Goal: Browse casually

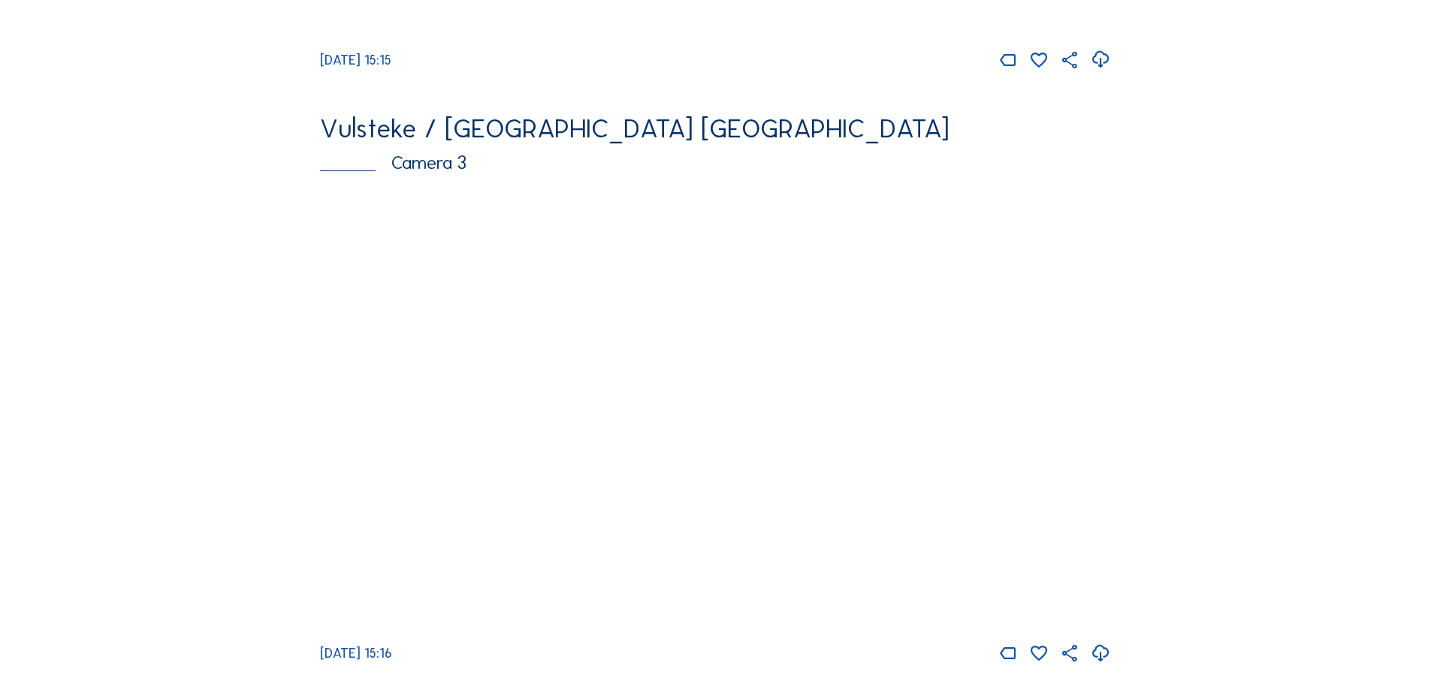
scroll to position [3081, 0]
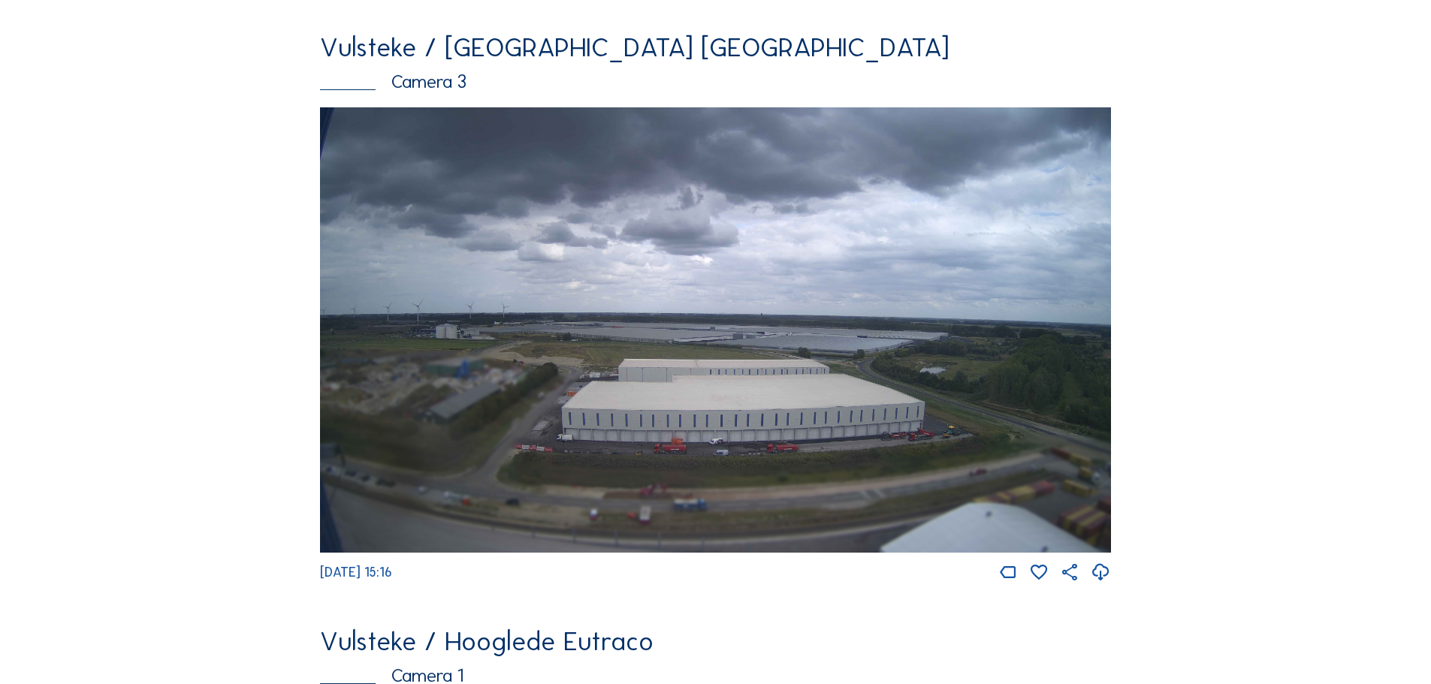
click at [748, 408] on img at bounding box center [715, 330] width 791 height 446
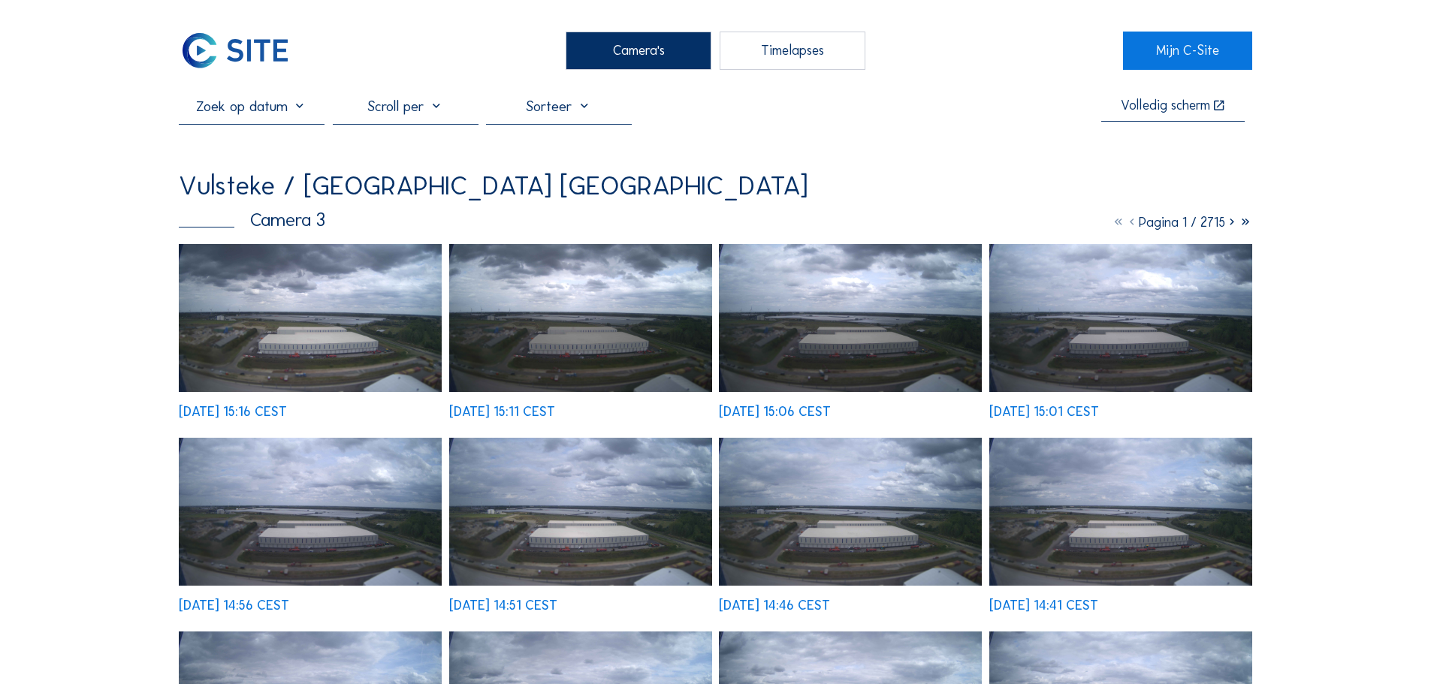
click at [417, 310] on img at bounding box center [310, 318] width 263 height 148
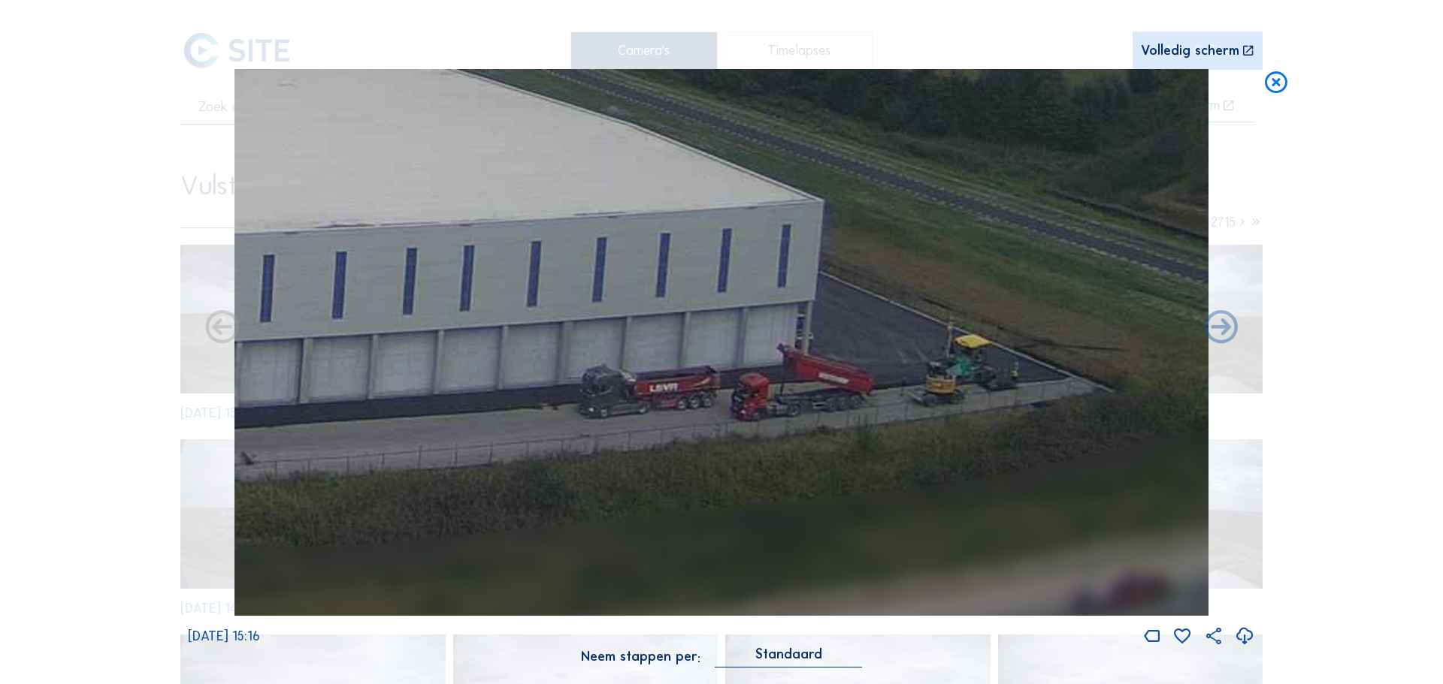
drag, startPoint x: 836, startPoint y: 410, endPoint x: 1027, endPoint y: 378, distance: 194.3
click at [1027, 378] on img at bounding box center [721, 343] width 974 height 548
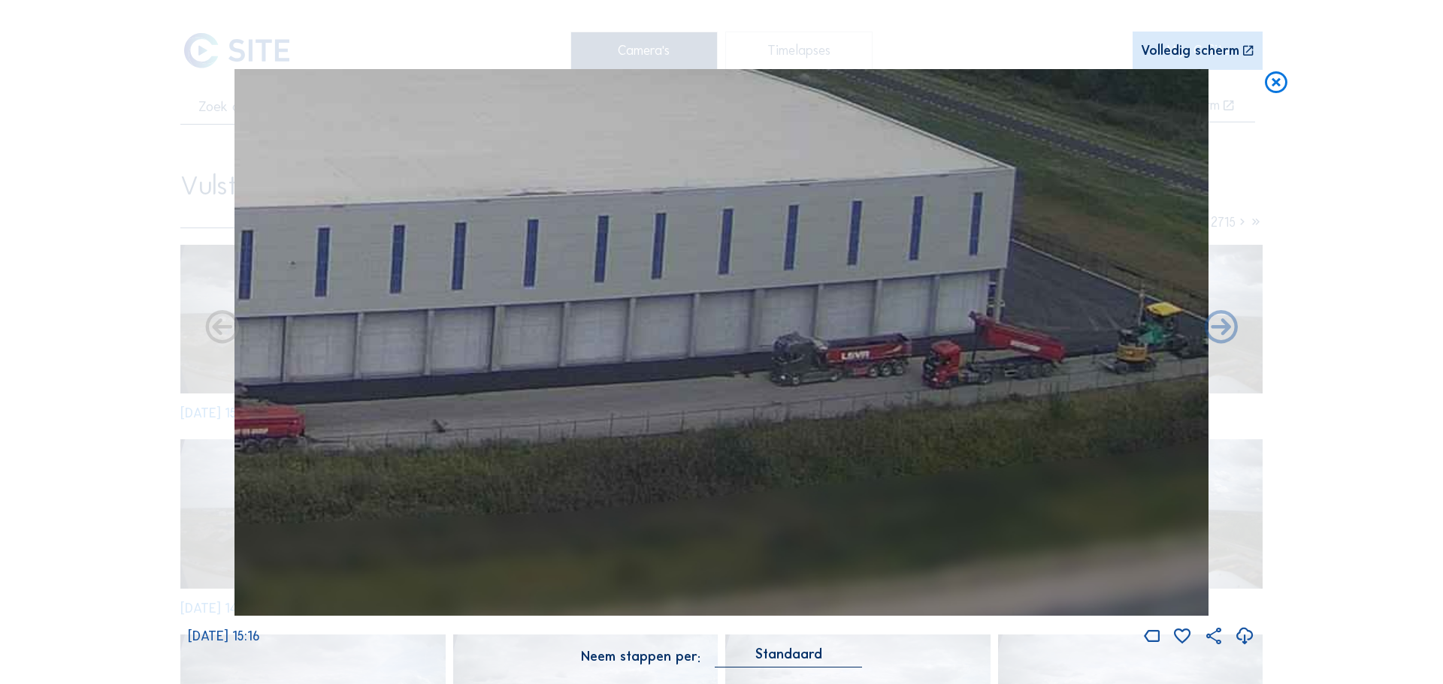
drag, startPoint x: 923, startPoint y: 379, endPoint x: 1091, endPoint y: 384, distance: 168.4
click at [1089, 383] on img at bounding box center [721, 343] width 974 height 548
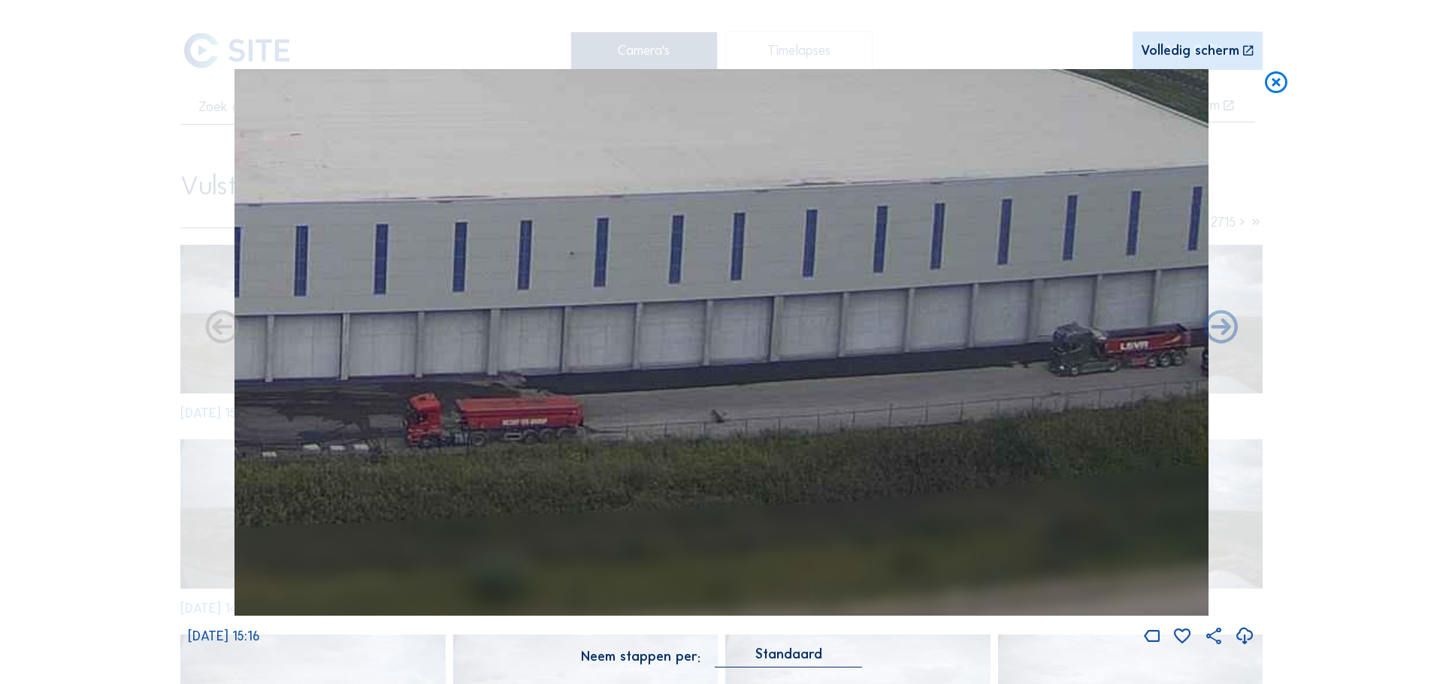
drag, startPoint x: 738, startPoint y: 385, endPoint x: 962, endPoint y: 388, distance: 223.9
click at [943, 383] on img at bounding box center [721, 343] width 974 height 548
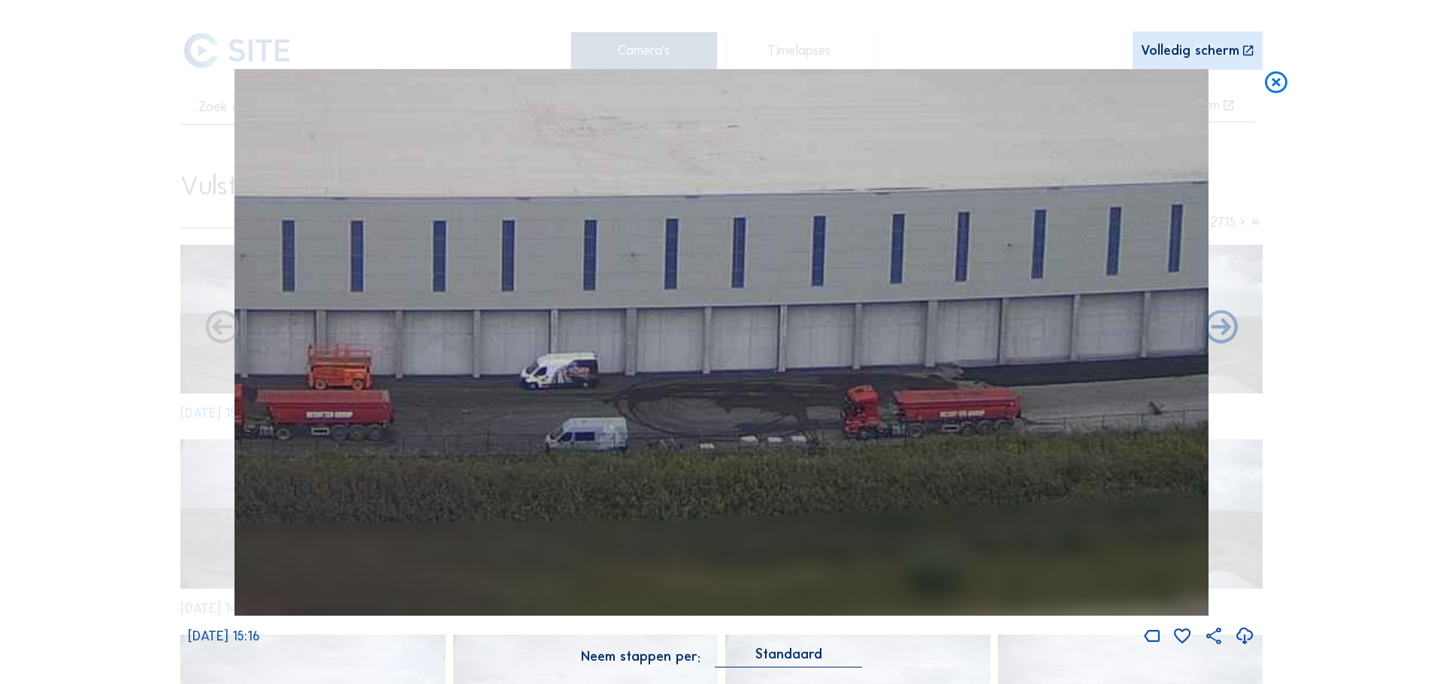
drag, startPoint x: 773, startPoint y: 399, endPoint x: 807, endPoint y: 401, distance: 33.9
click at [808, 401] on img at bounding box center [721, 343] width 974 height 548
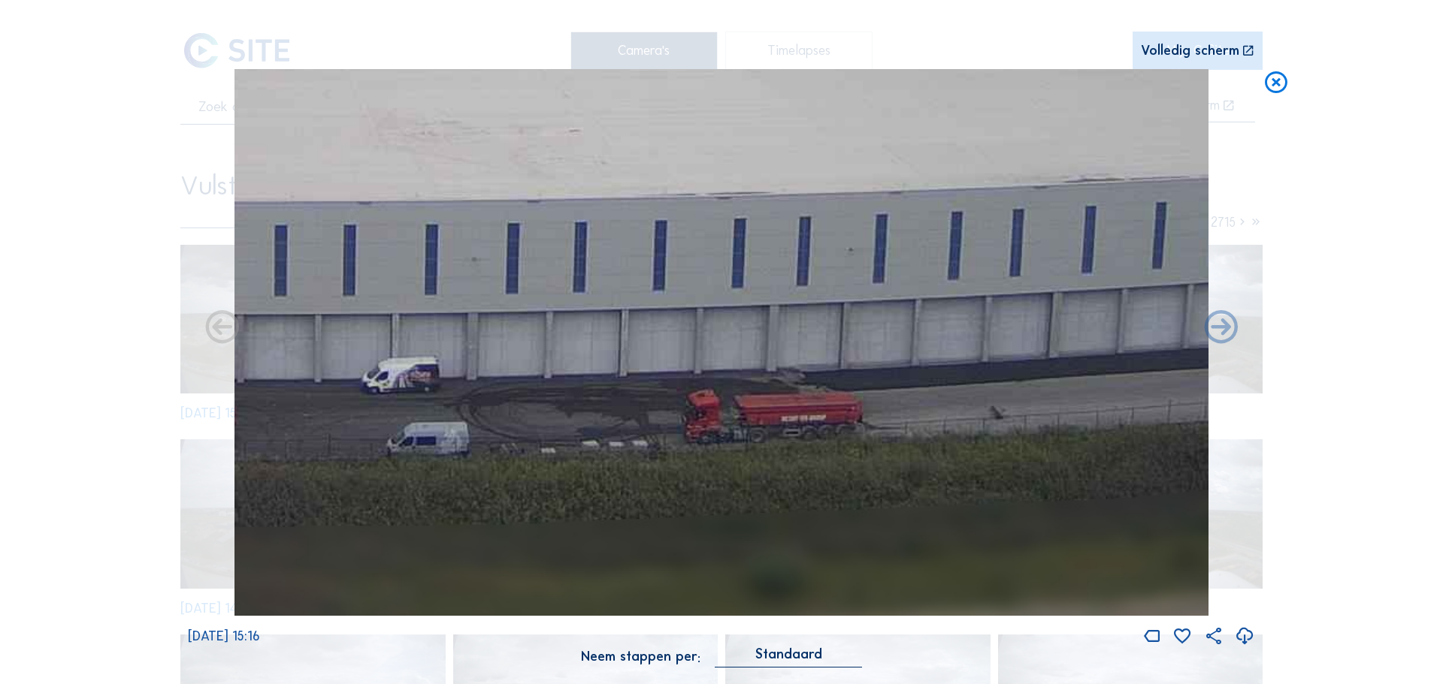
drag, startPoint x: 1059, startPoint y: 412, endPoint x: 605, endPoint y: 400, distance: 454.0
click at [606, 400] on img at bounding box center [721, 343] width 974 height 548
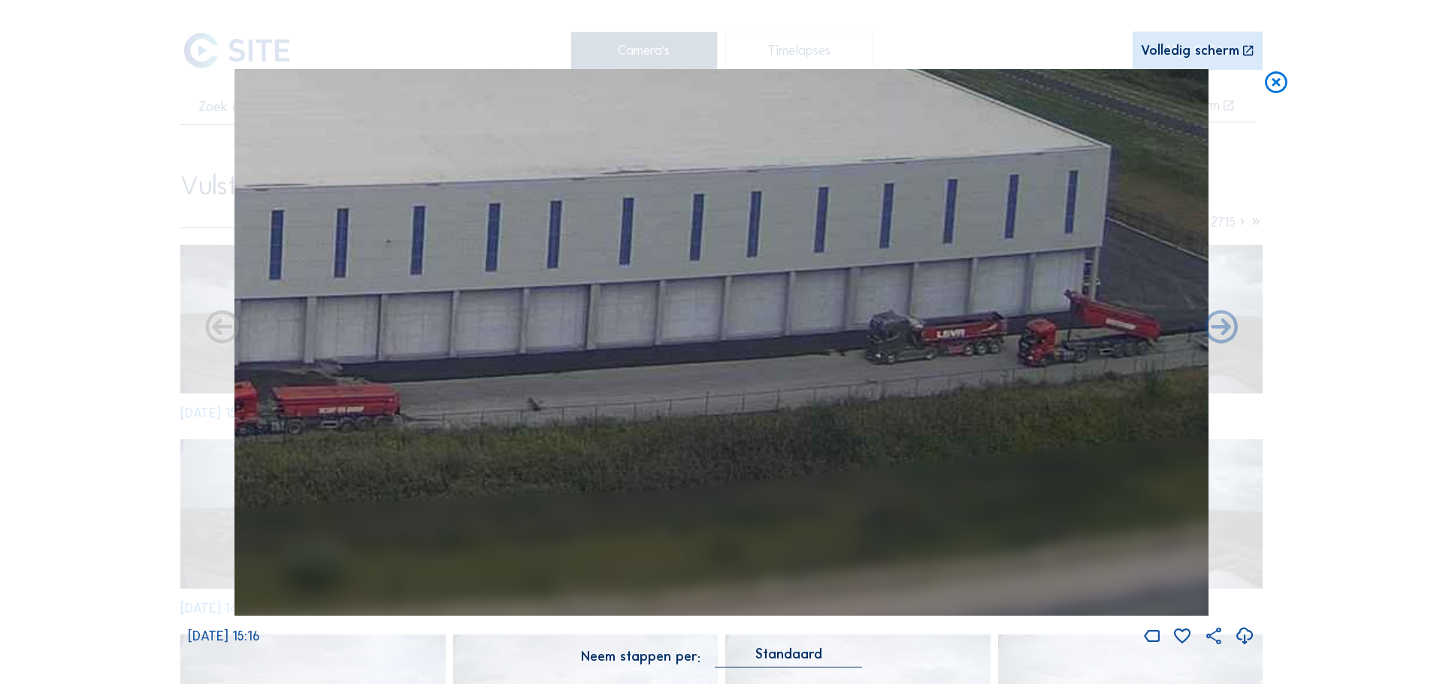
drag, startPoint x: 1053, startPoint y: 385, endPoint x: 680, endPoint y: 396, distance: 372.8
click at [699, 400] on img at bounding box center [721, 343] width 974 height 548
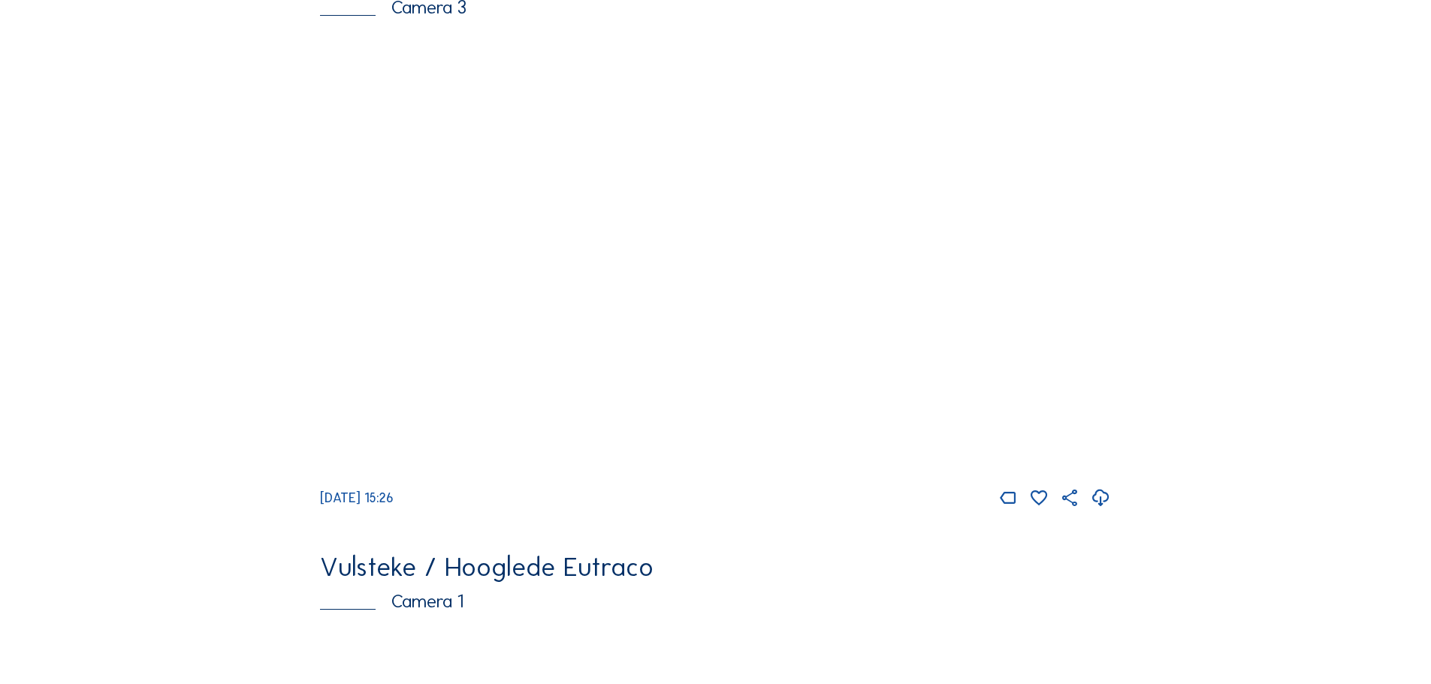
scroll to position [3156, 0]
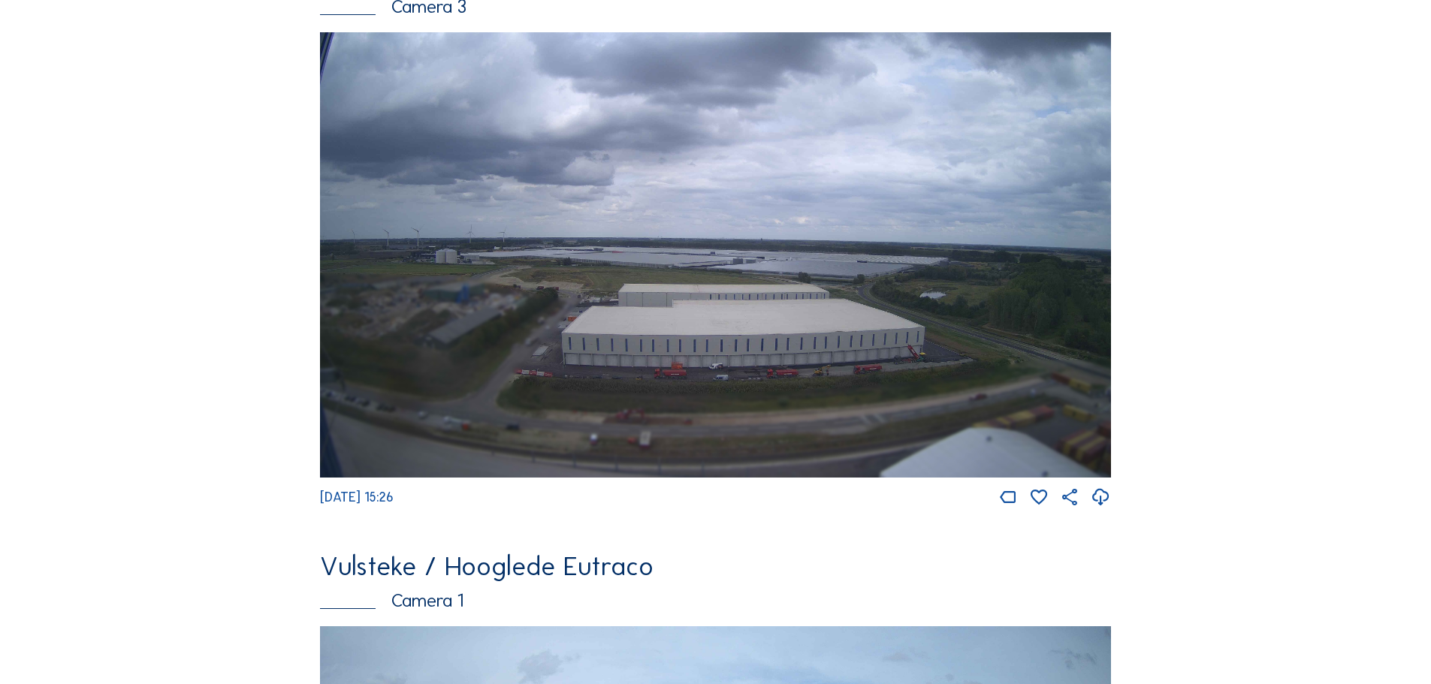
click at [724, 343] on img at bounding box center [715, 255] width 791 height 446
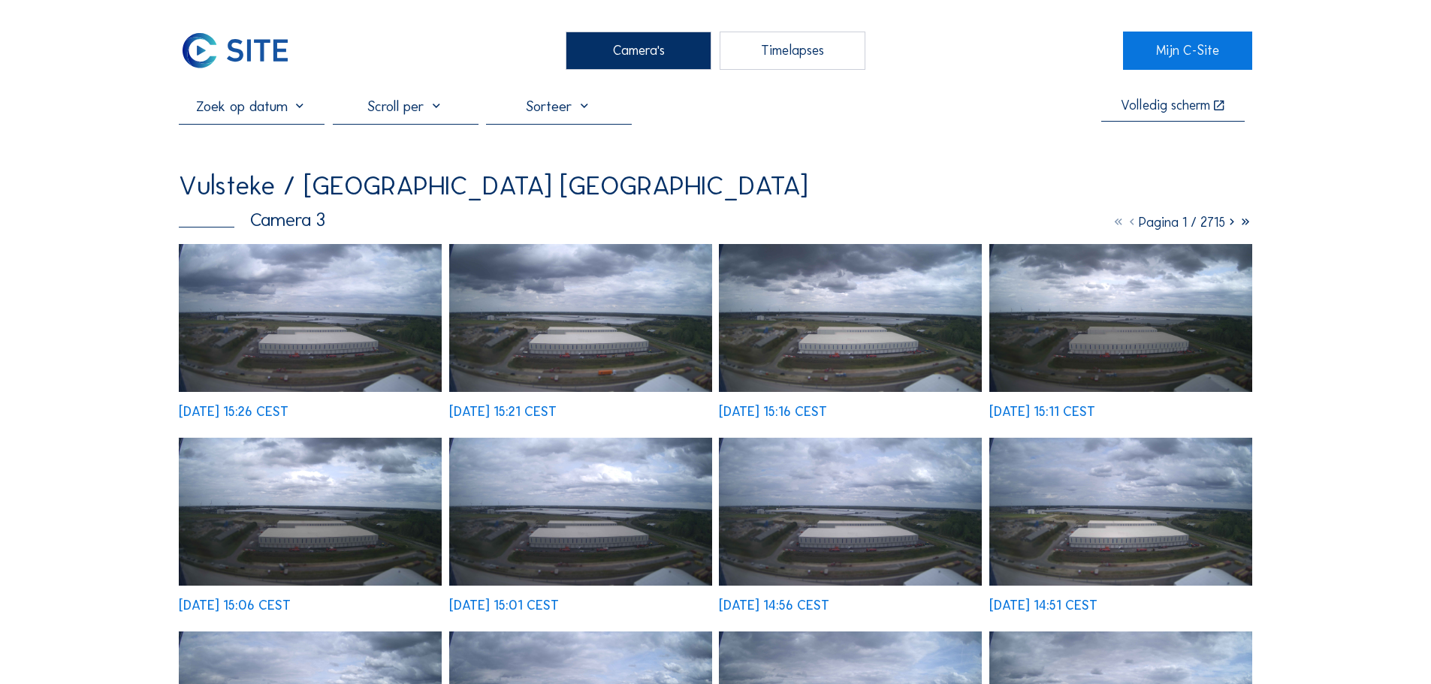
click at [423, 280] on img at bounding box center [310, 318] width 263 height 148
